Goal: Task Accomplishment & Management: Manage account settings

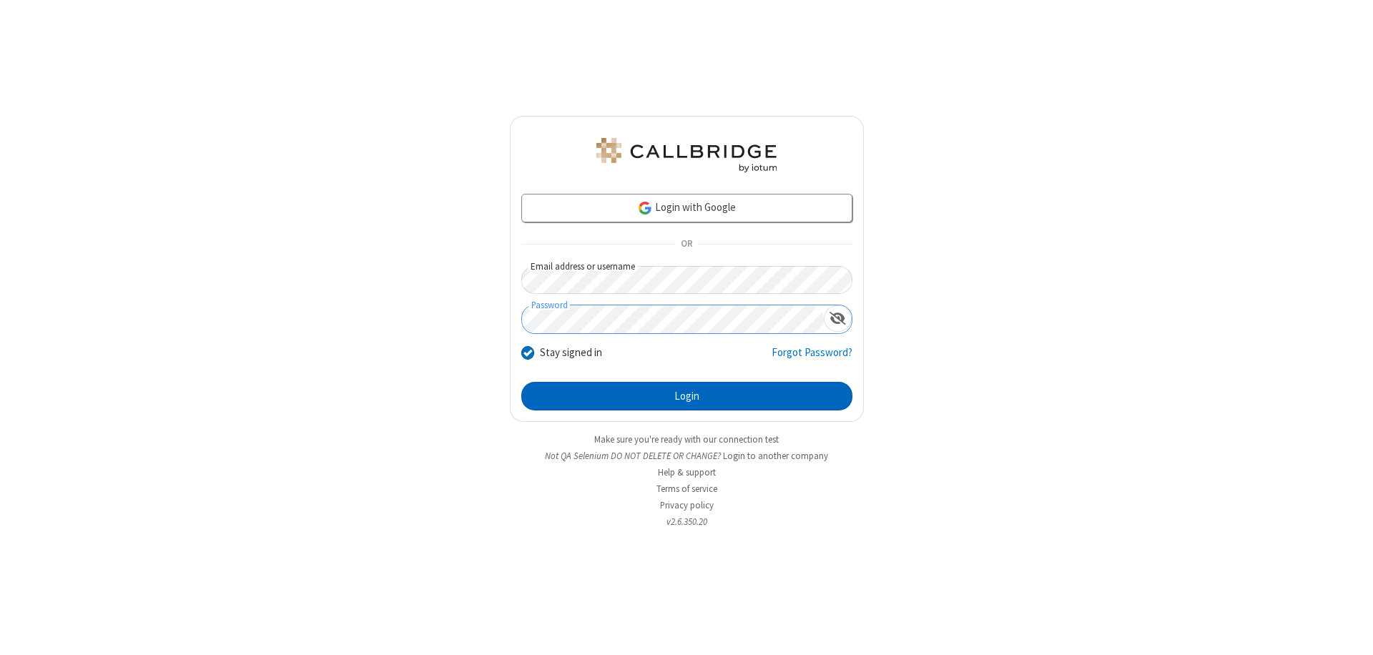
click at [686, 396] on button "Login" at bounding box center [686, 396] width 331 height 29
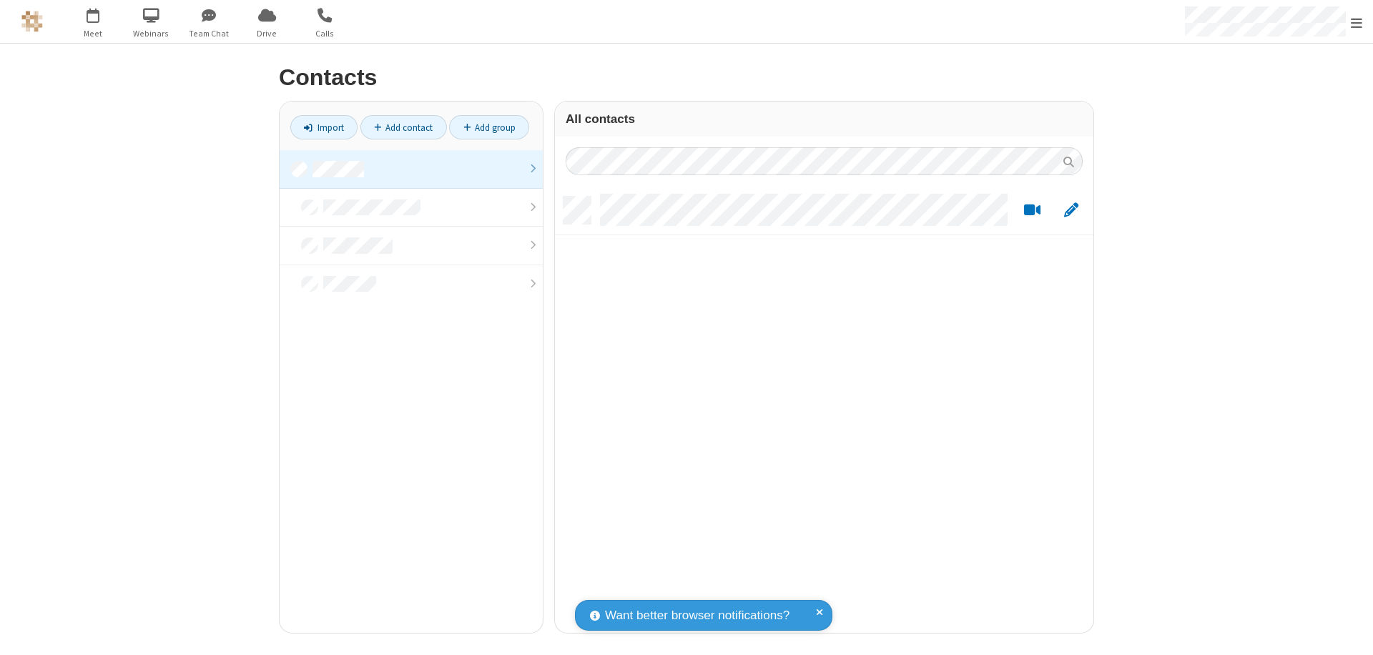
click at [411, 169] on link at bounding box center [411, 169] width 263 height 39
click at [403, 127] on link "Add contact" at bounding box center [403, 127] width 87 height 24
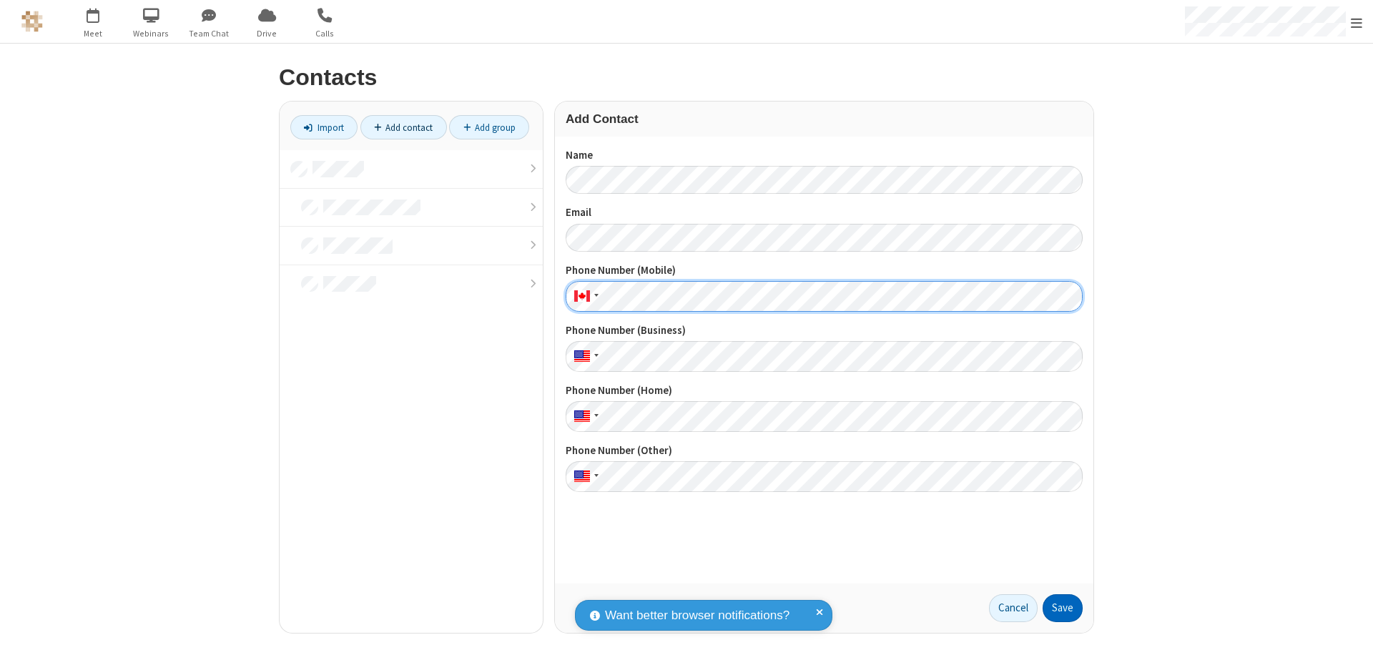
click at [1063, 608] on button "Save" at bounding box center [1063, 608] width 40 height 29
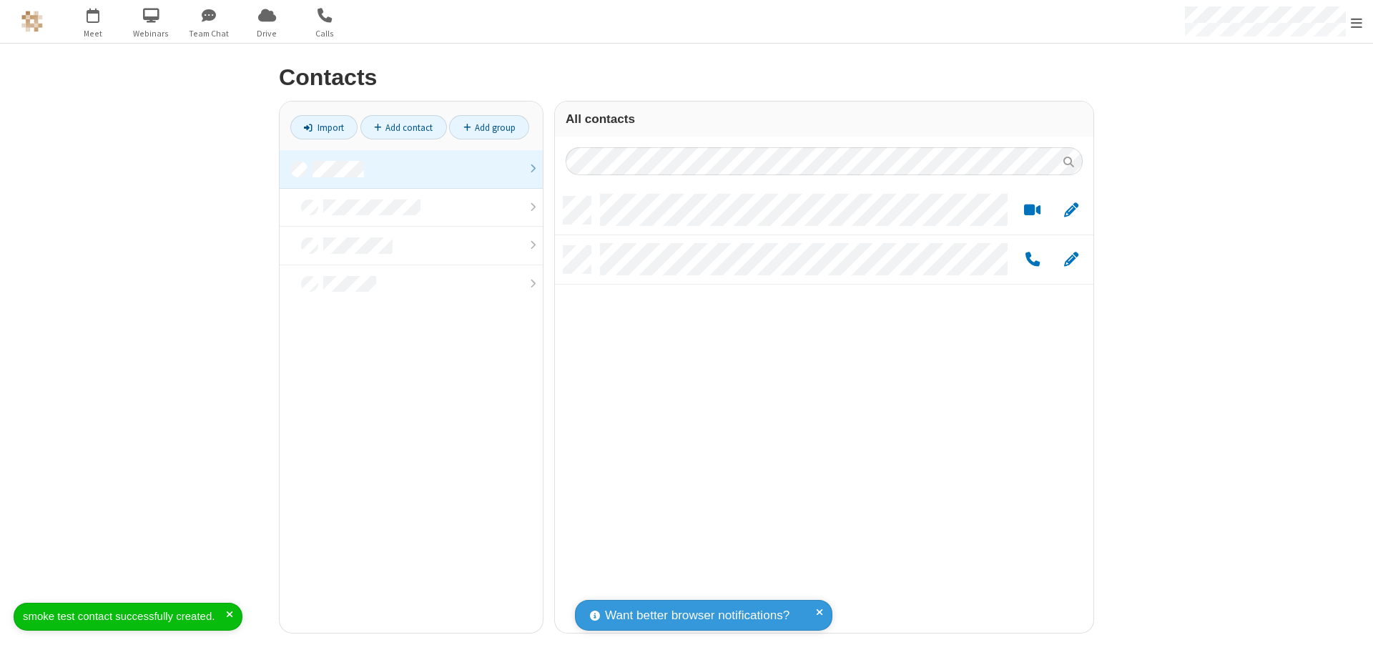
scroll to position [436, 528]
